Goal: Check status: Check status

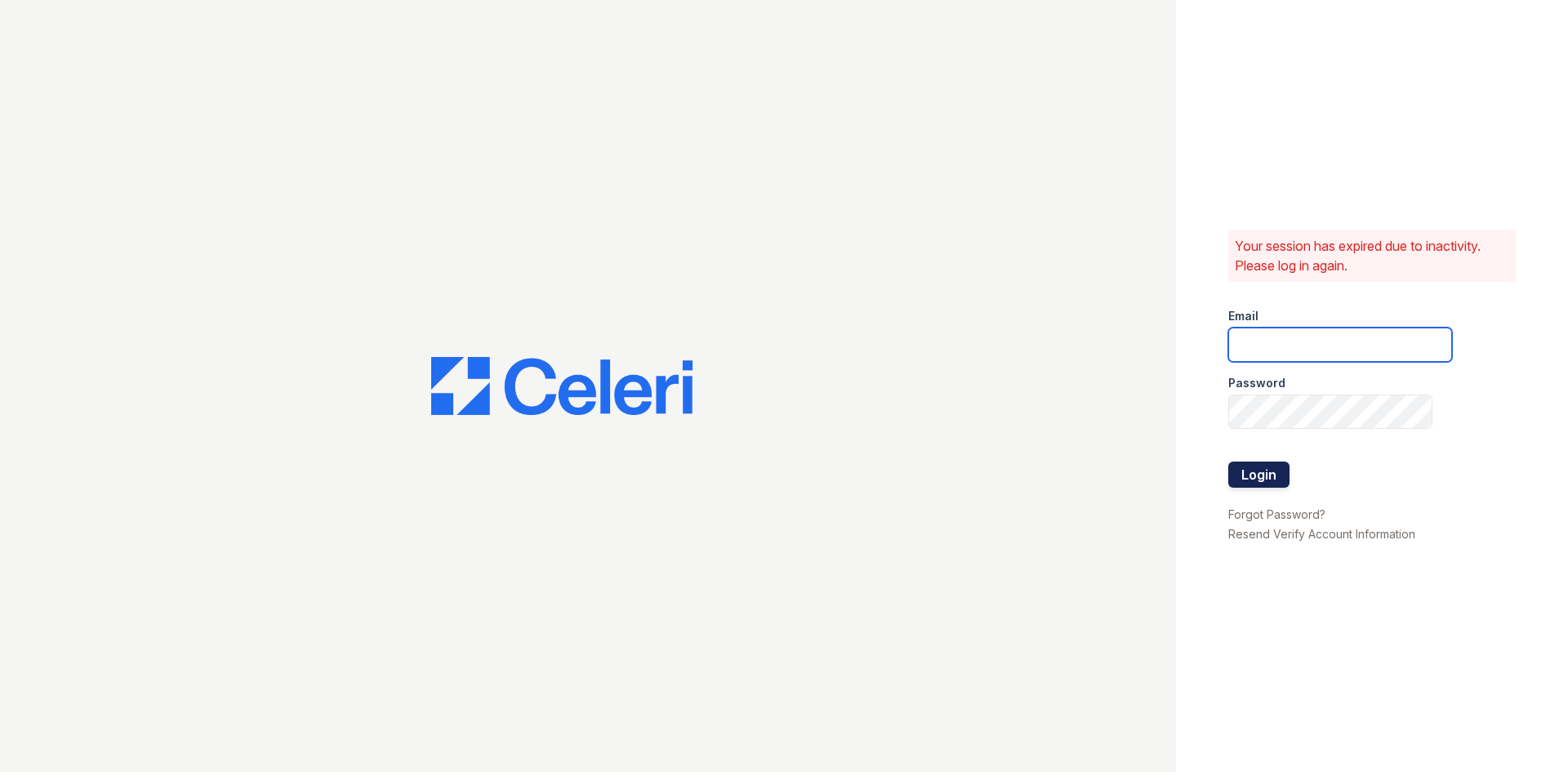
type input "thornbury.am@cafmanagement.com"
click at [1275, 470] on button "Login" at bounding box center [1259, 475] width 61 height 26
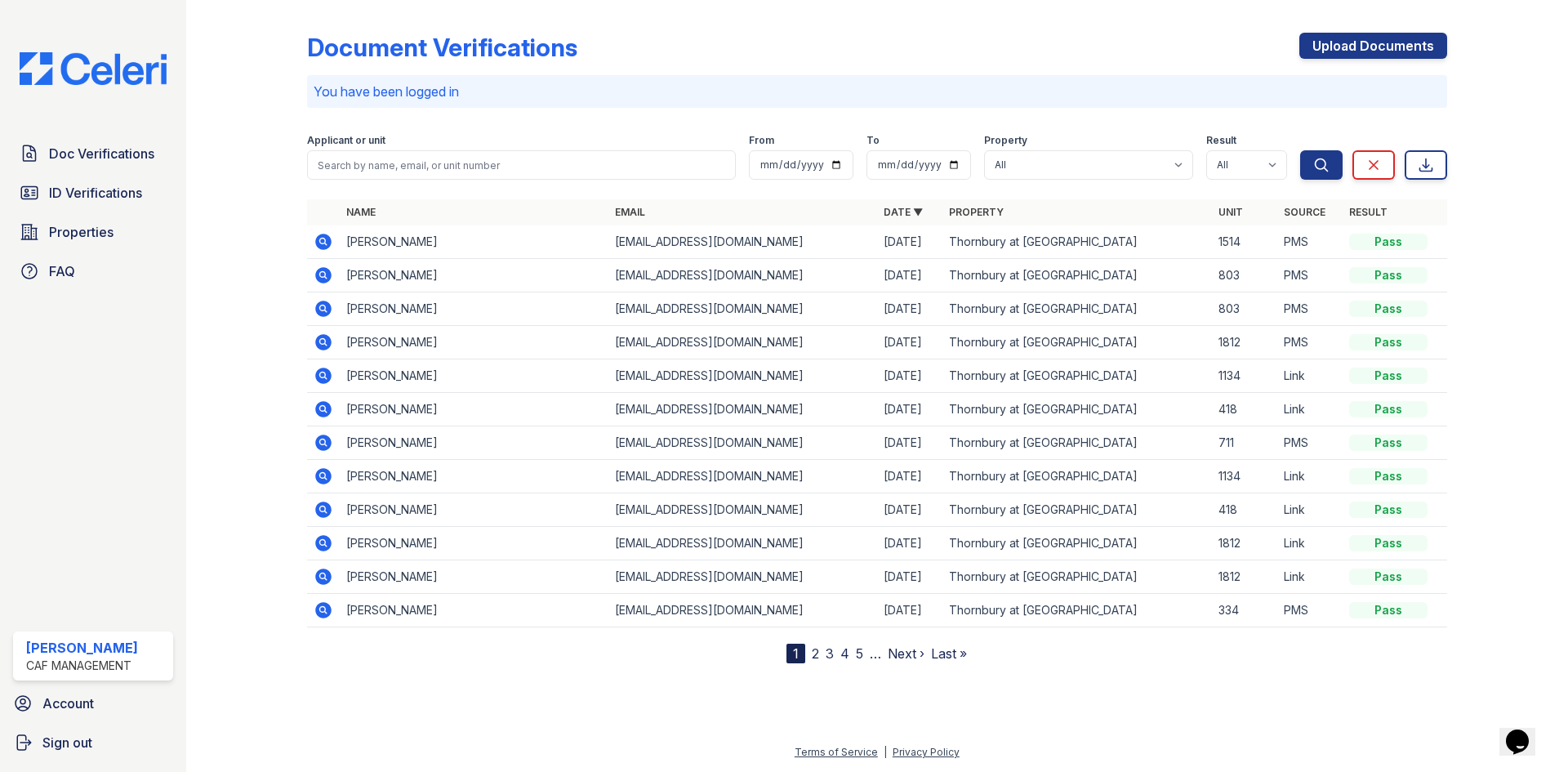
click at [129, 154] on span "Doc Verifications" at bounding box center [102, 153] width 106 height 19
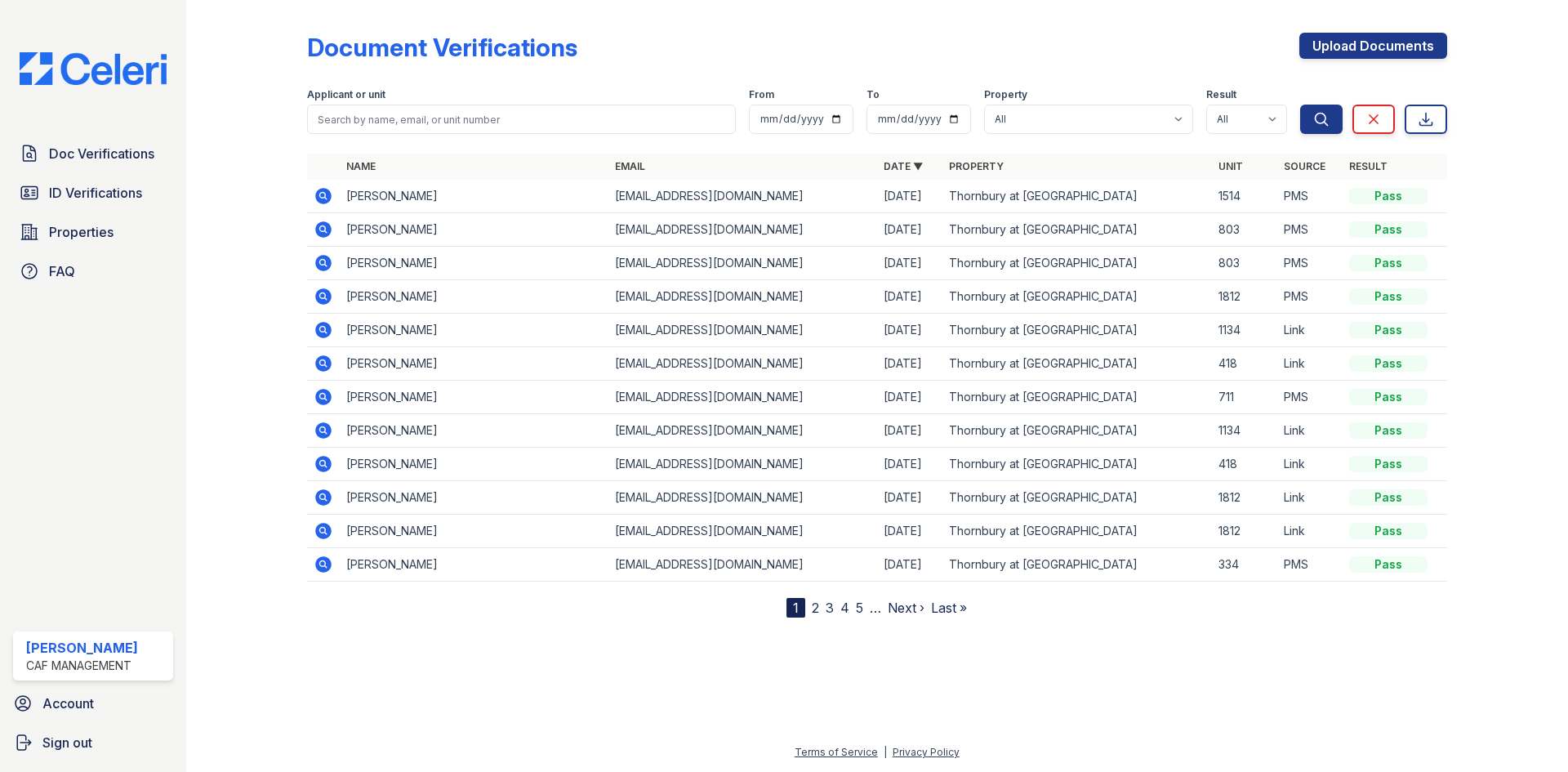
click at [438, 163] on th "Name" at bounding box center [473, 166] width 269 height 26
drag, startPoint x: 444, startPoint y: 135, endPoint x: 459, endPoint y: 123, distance: 19.2
click at [444, 134] on form "Applicant or unit From To Property All Thornbury at [GEOGRAPHIC_DATA] Result Al…" at bounding box center [877, 108] width 1140 height 66
click at [459, 123] on input "search" at bounding box center [522, 120] width 429 height 29
type input "[PERSON_NAME]"
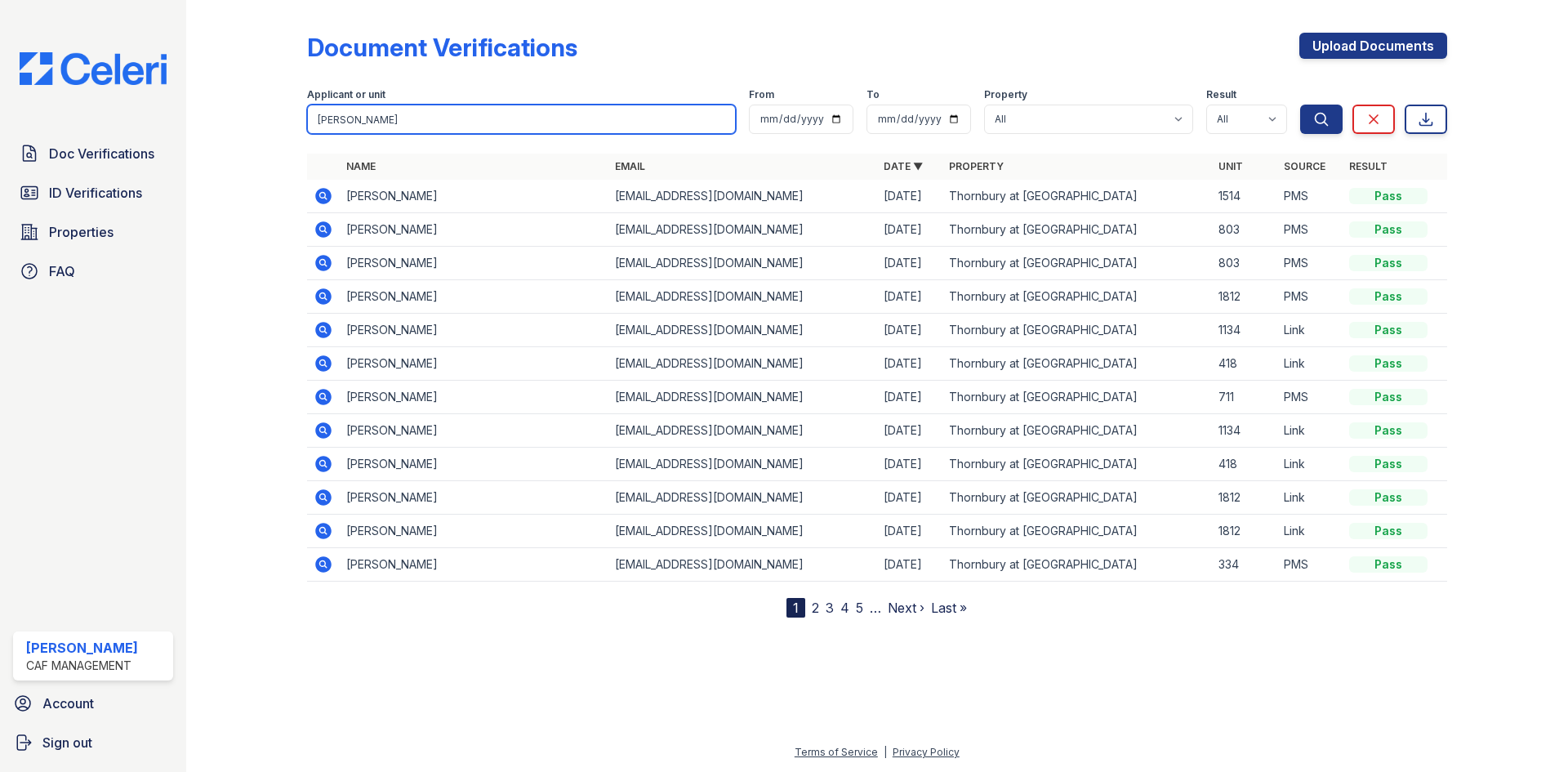
click at [1300, 105] on button "Search" at bounding box center [1321, 120] width 43 height 29
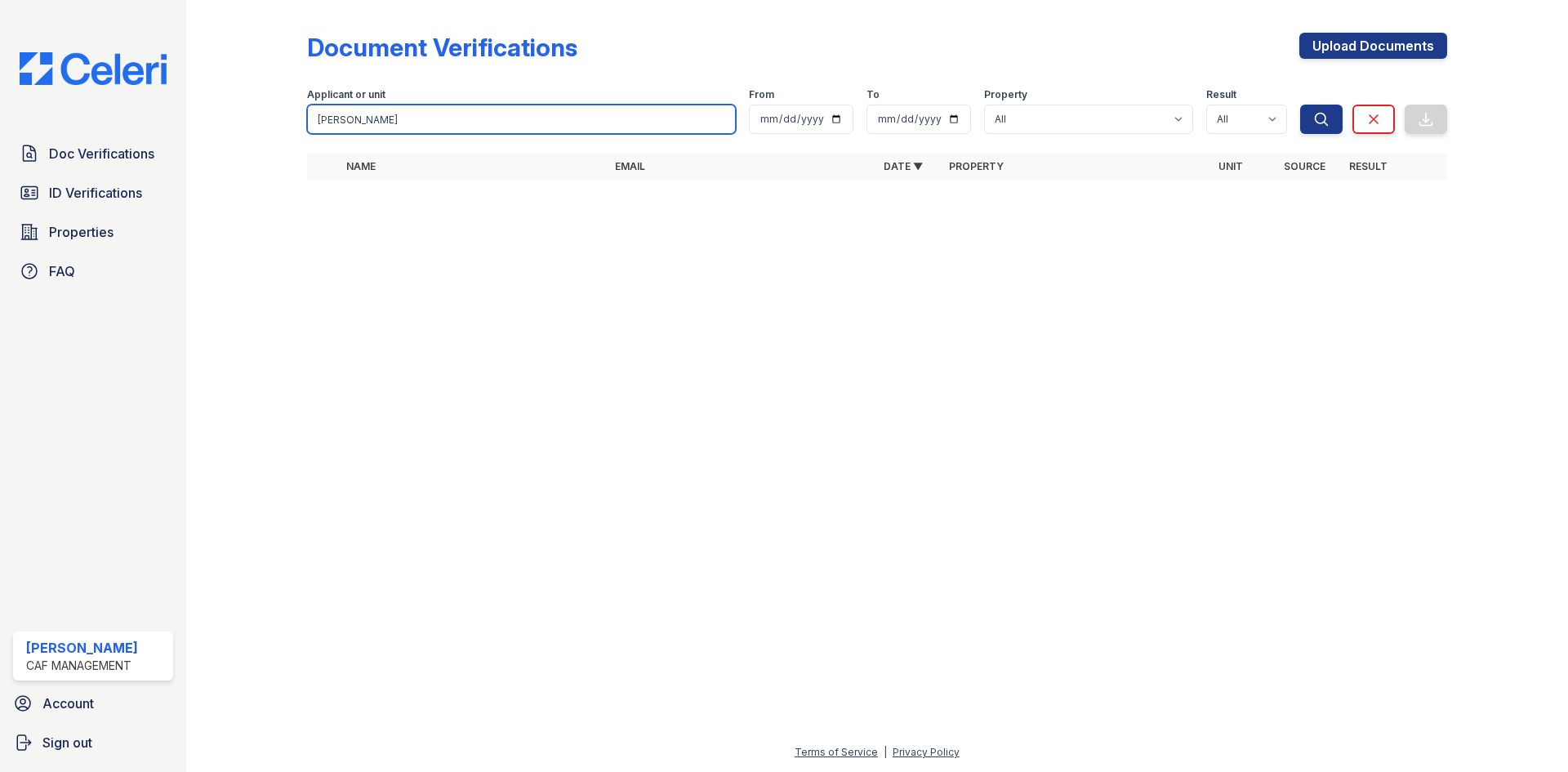
click at [409, 130] on input "[PERSON_NAME]" at bounding box center [522, 120] width 429 height 29
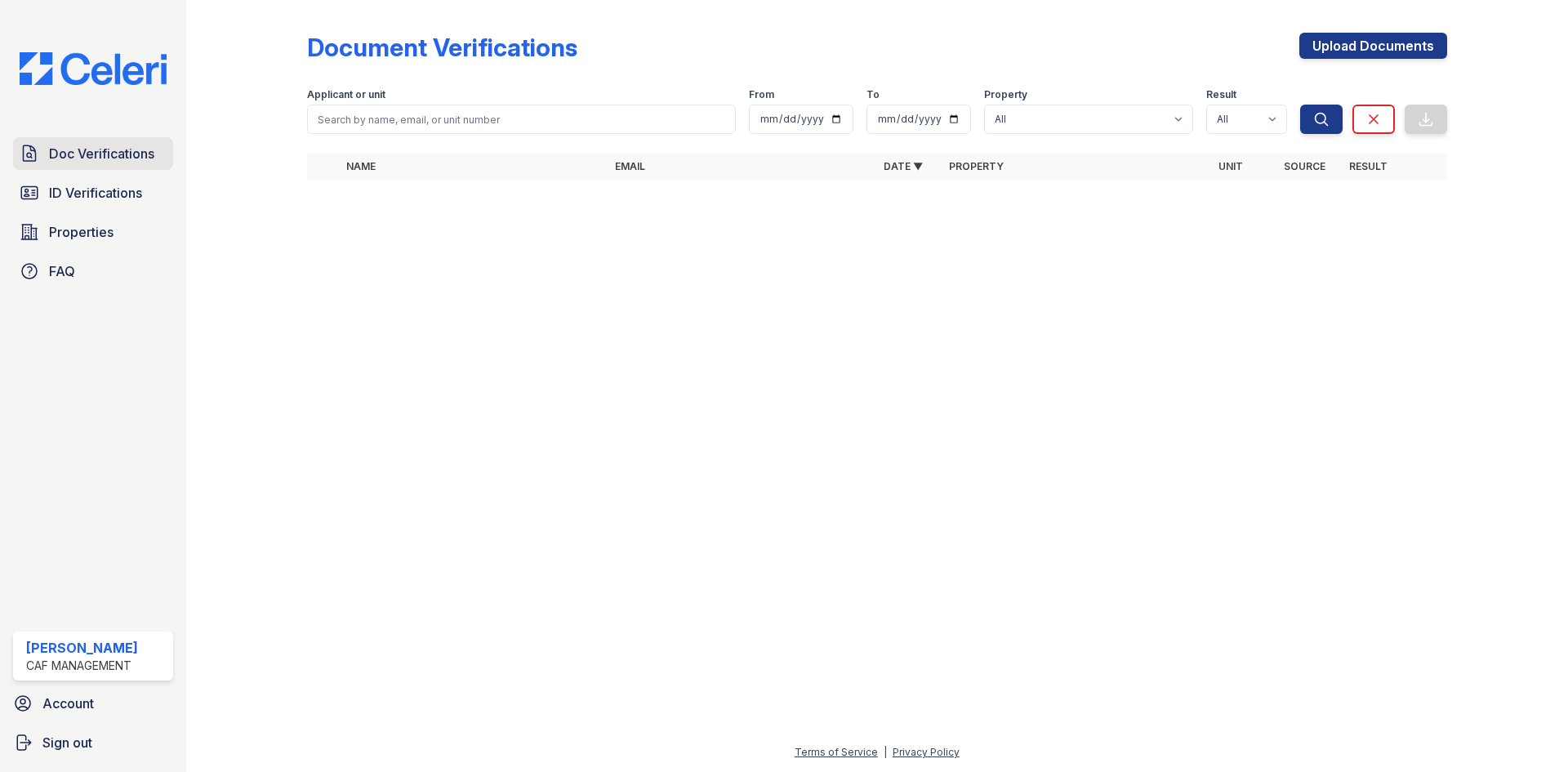
click at [134, 158] on span "Doc Verifications" at bounding box center [102, 153] width 106 height 19
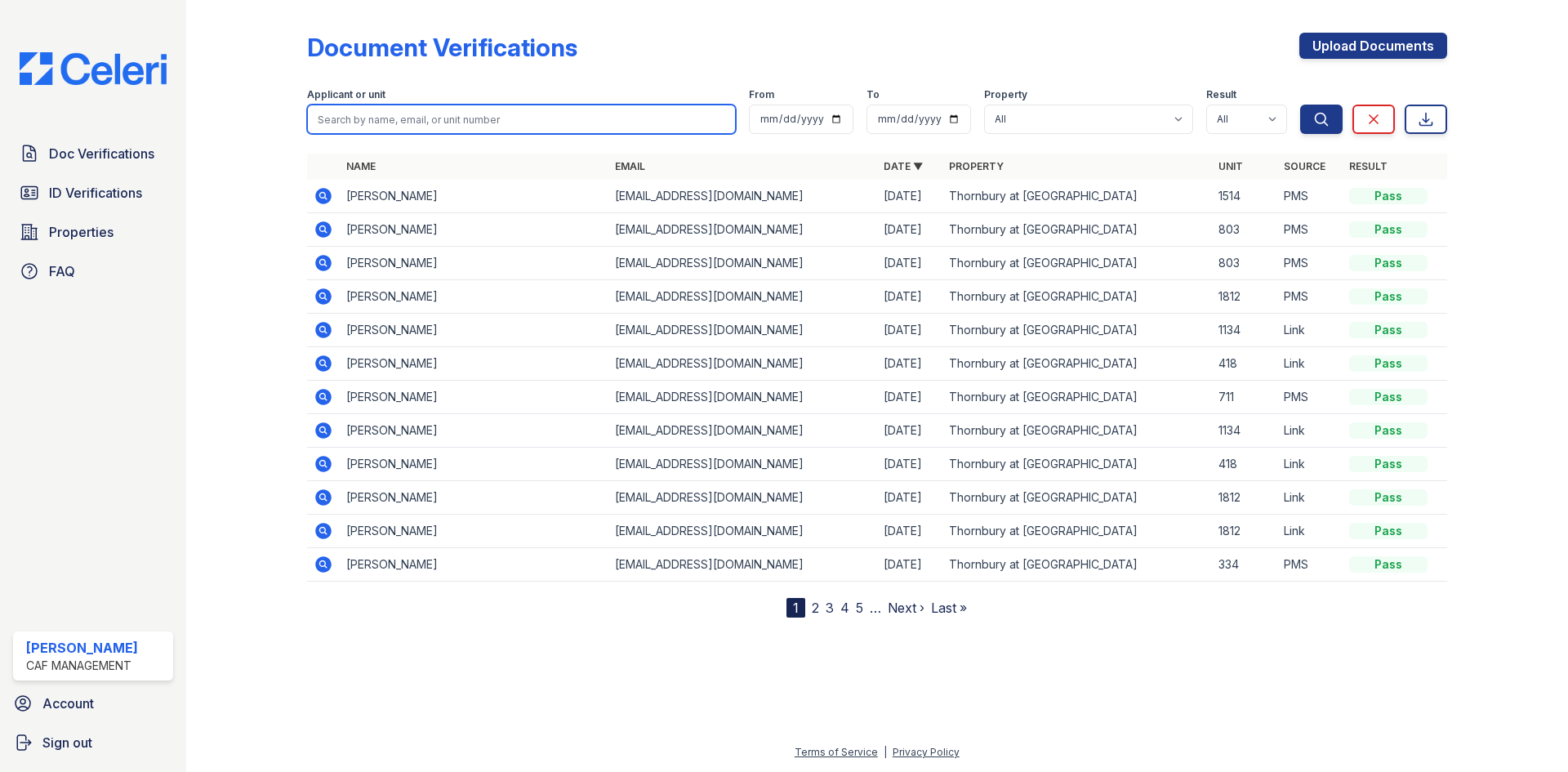
click at [448, 125] on input "search" at bounding box center [522, 120] width 429 height 29
type input "[PERSON_NAME]"
click at [1300, 105] on button "Search" at bounding box center [1321, 120] width 43 height 29
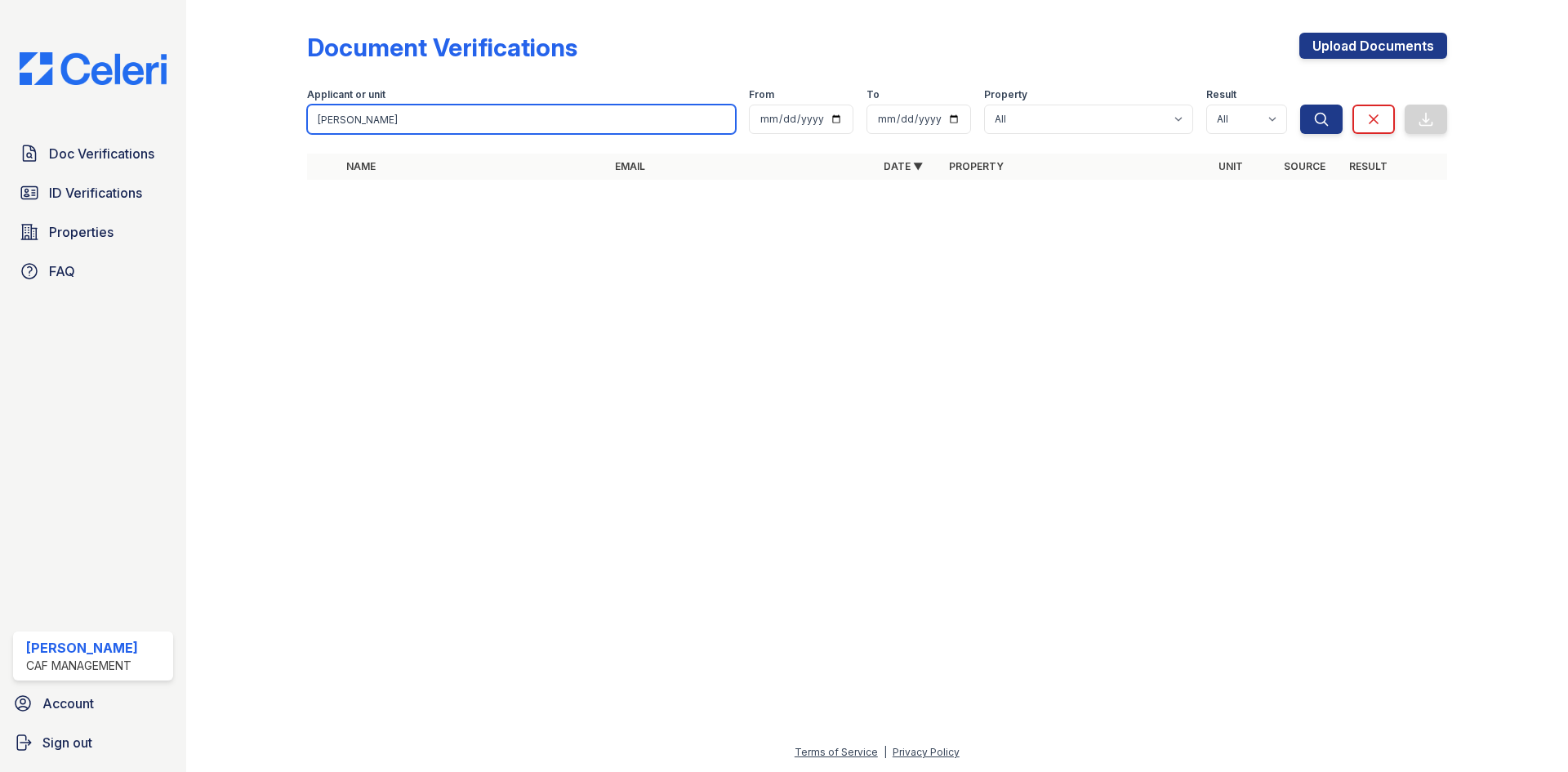
click at [454, 106] on input "[PERSON_NAME]" at bounding box center [522, 120] width 429 height 29
